Goal: Find specific page/section: Find specific page/section

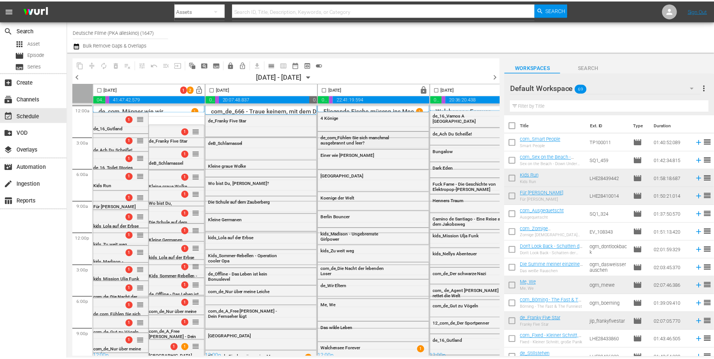
scroll to position [1, 0]
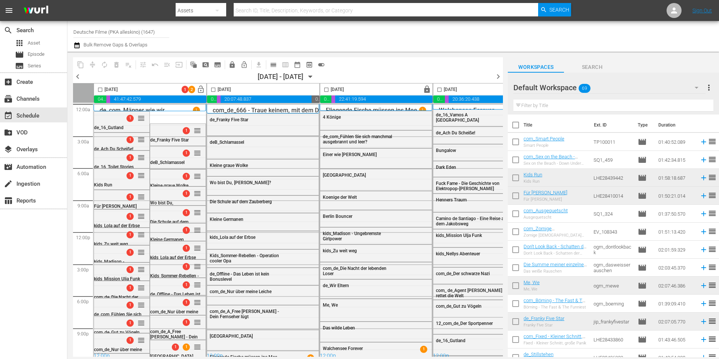
click at [36, 37] on div "search Search apps Asset movie Episode subtitles Series" at bounding box center [33, 46] width 67 height 51
click at [36, 45] on span "Asset" at bounding box center [34, 42] width 12 height 7
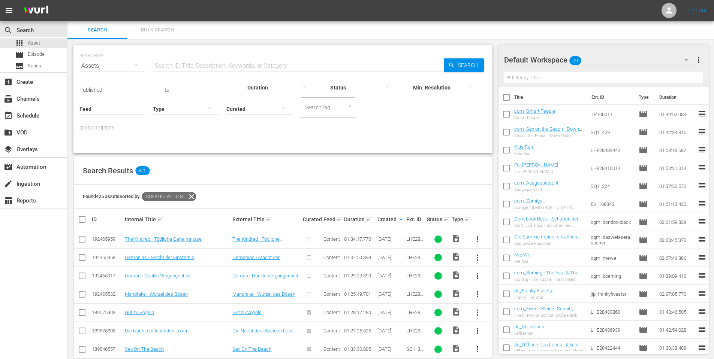
click at [682, 58] on icon "button" at bounding box center [685, 59] width 9 height 9
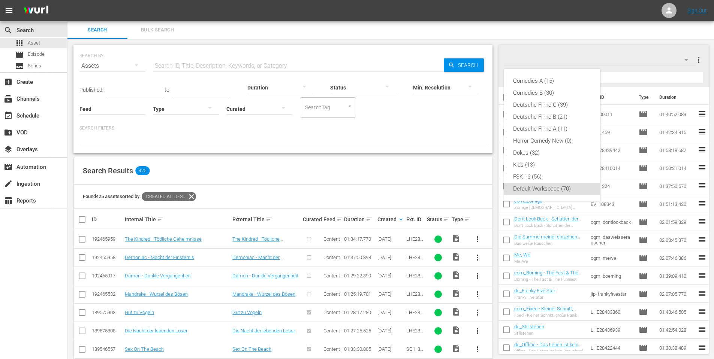
click at [612, 55] on div "Comedies A (15) Comedies B (30) Deutsche Filme C (39) Deutsche Filme B (21) Deu…" at bounding box center [357, 179] width 714 height 359
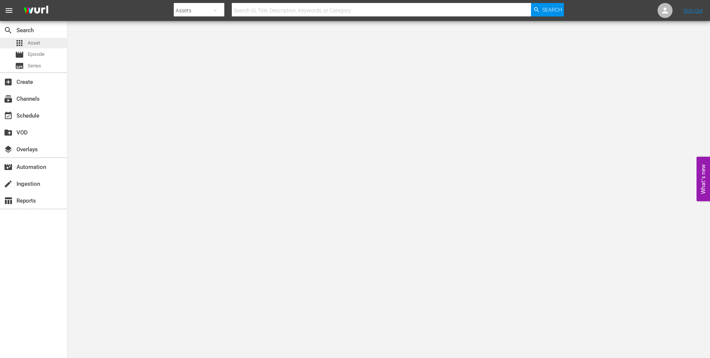
click at [28, 43] on span "Asset" at bounding box center [34, 42] width 12 height 7
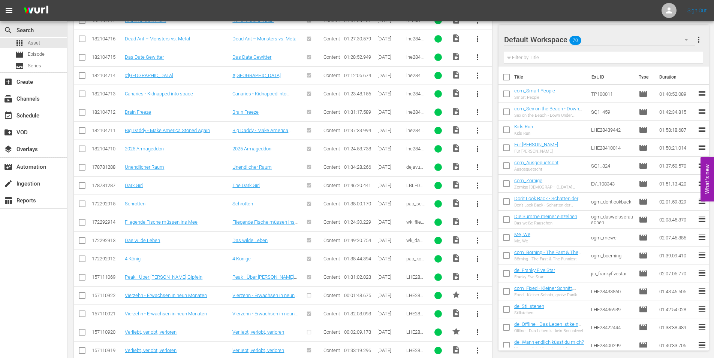
scroll to position [2365, 0]
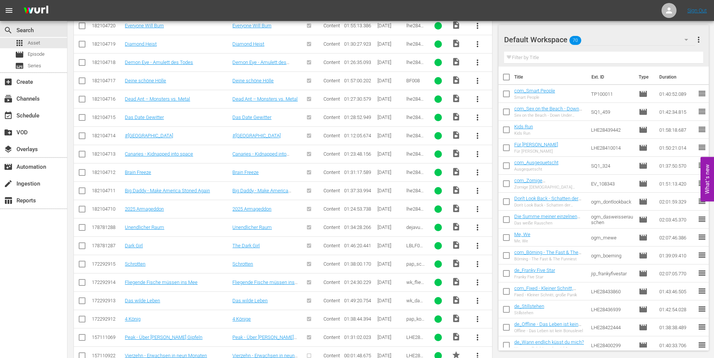
click at [125, 238] on td "Dark Girl" at bounding box center [178, 246] width 108 height 18
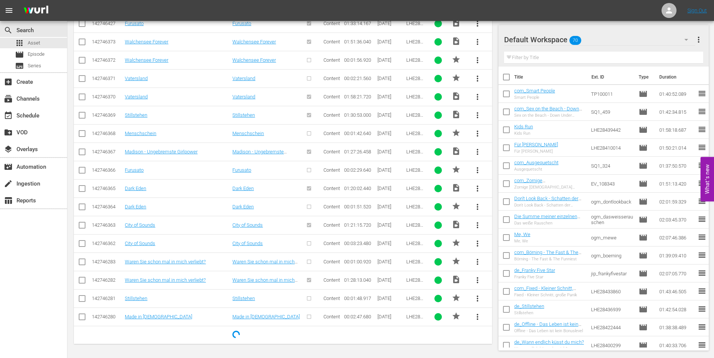
scroll to position [4275, 0]
